Goal: Check status: Check status

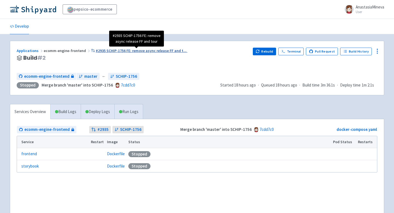
click at [110, 50] on span "#2935 SCHIP-1756 FE: remove async release FF and t ..." at bounding box center [141, 50] width 91 height 5
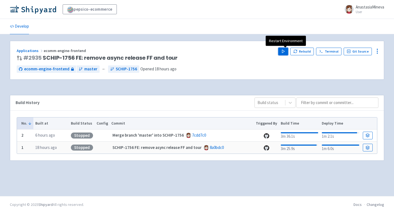
click at [284, 51] on polygon "button" at bounding box center [283, 51] width 2 height 3
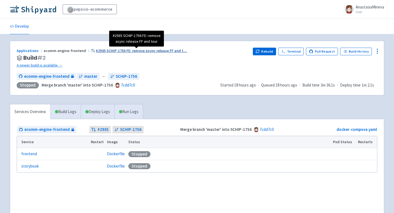
click at [119, 50] on span "#2935 SCHIP-1756 FE: remove async release FF and t ..." at bounding box center [141, 50] width 91 height 5
